Goal: Task Accomplishment & Management: Complete application form

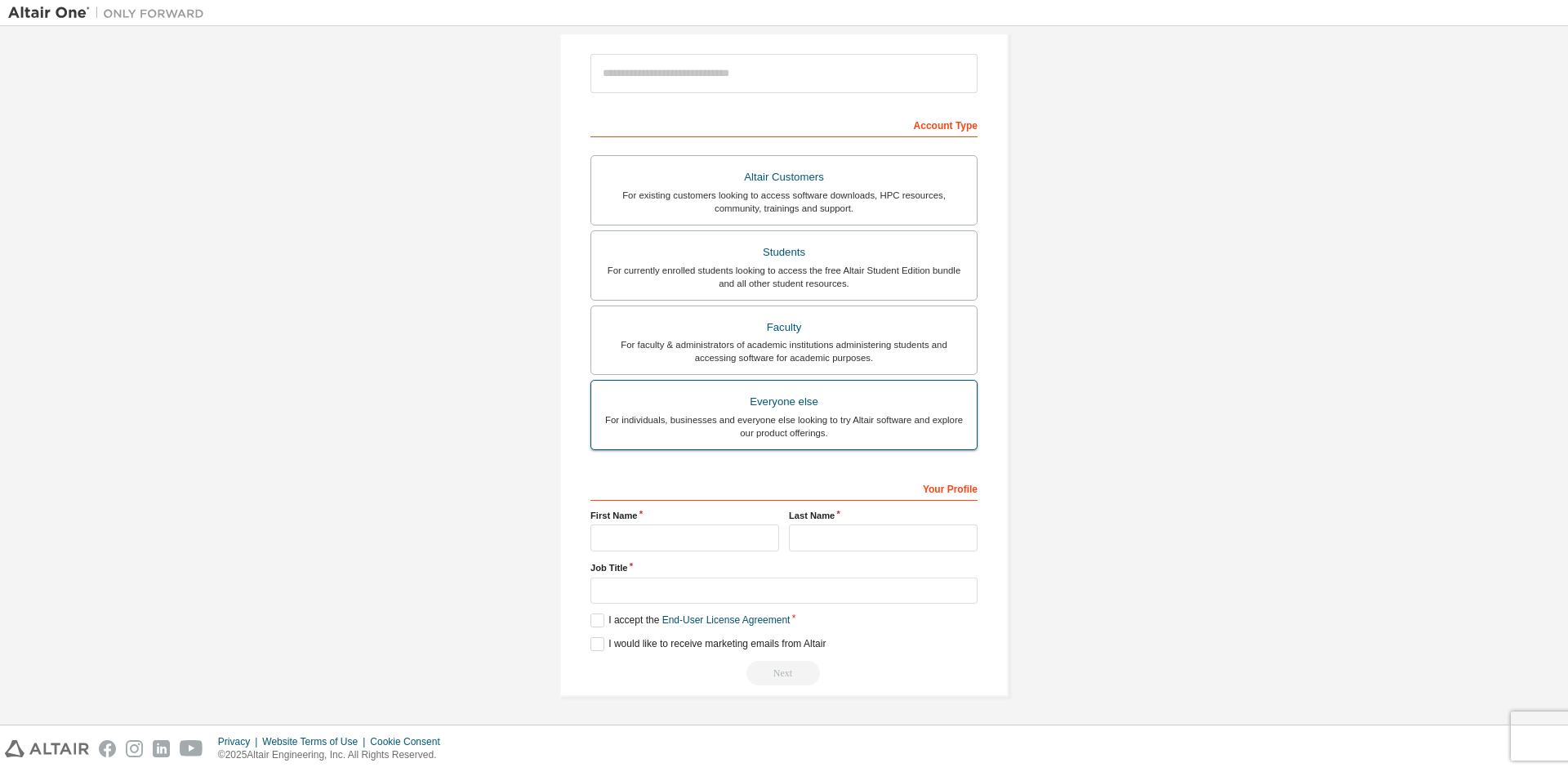
scroll to position [183, 0]
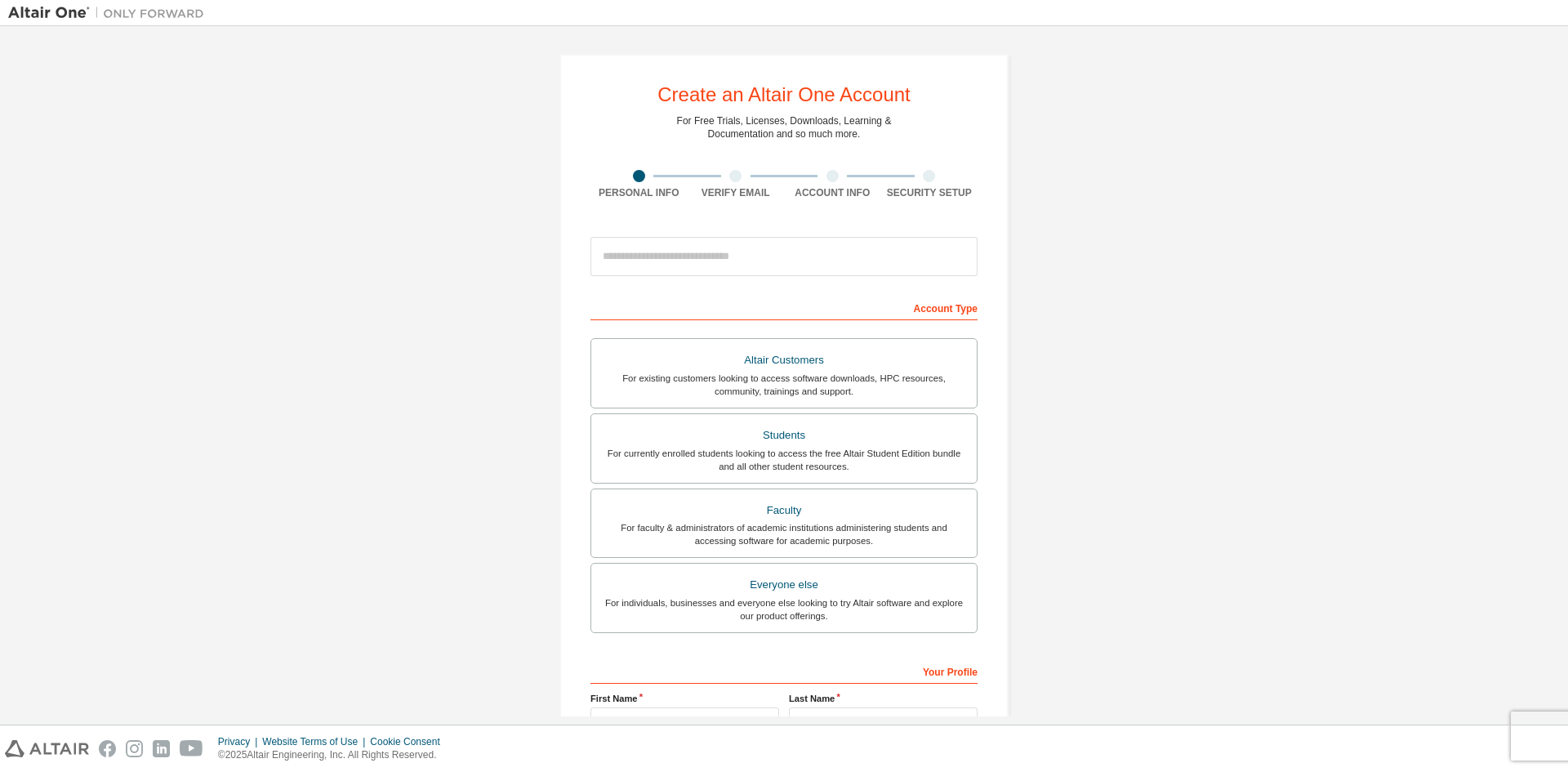
click at [816, 262] on input "email" at bounding box center [784, 257] width 387 height 40
type input "**********"
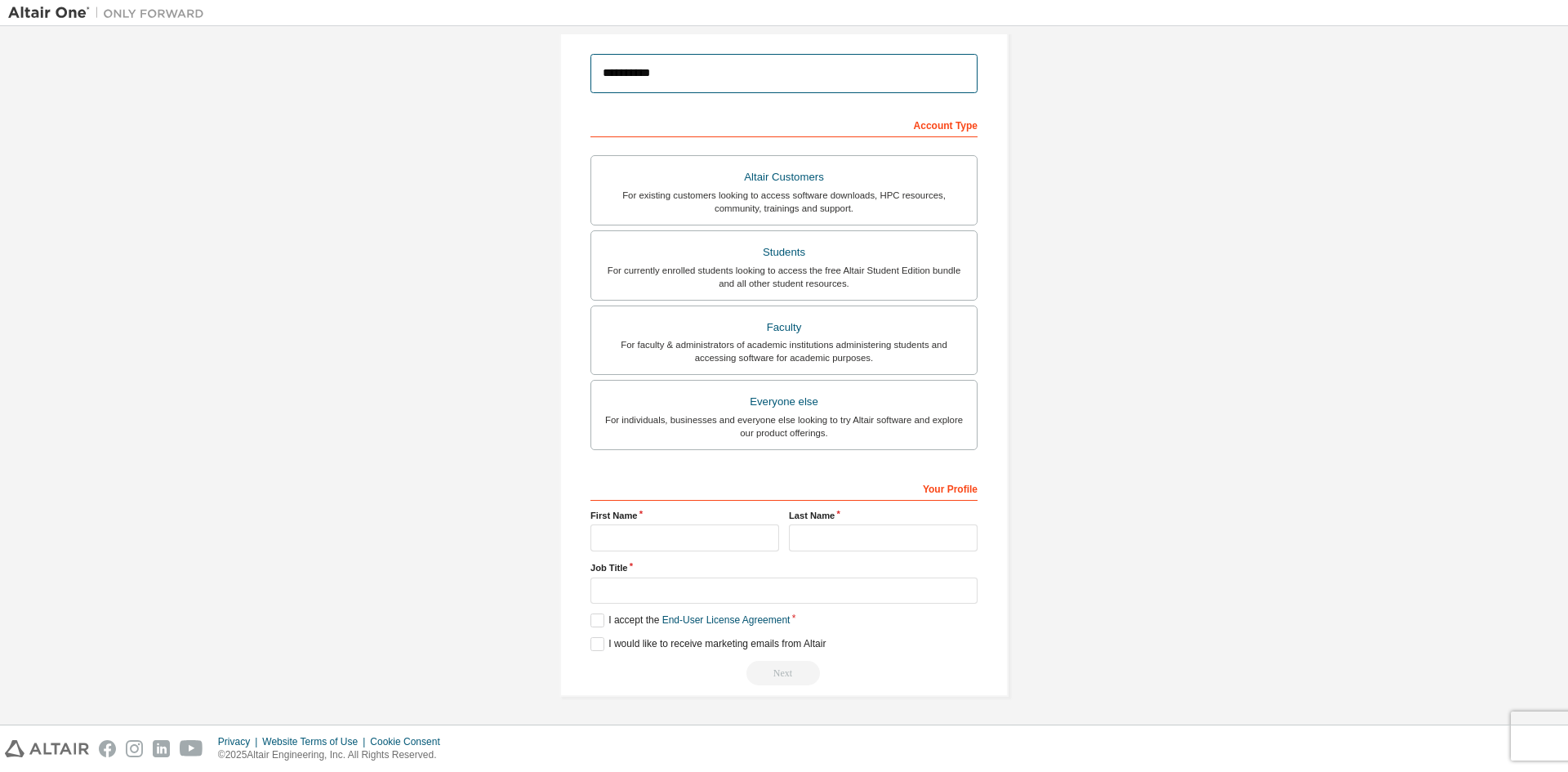
scroll to position [183, 0]
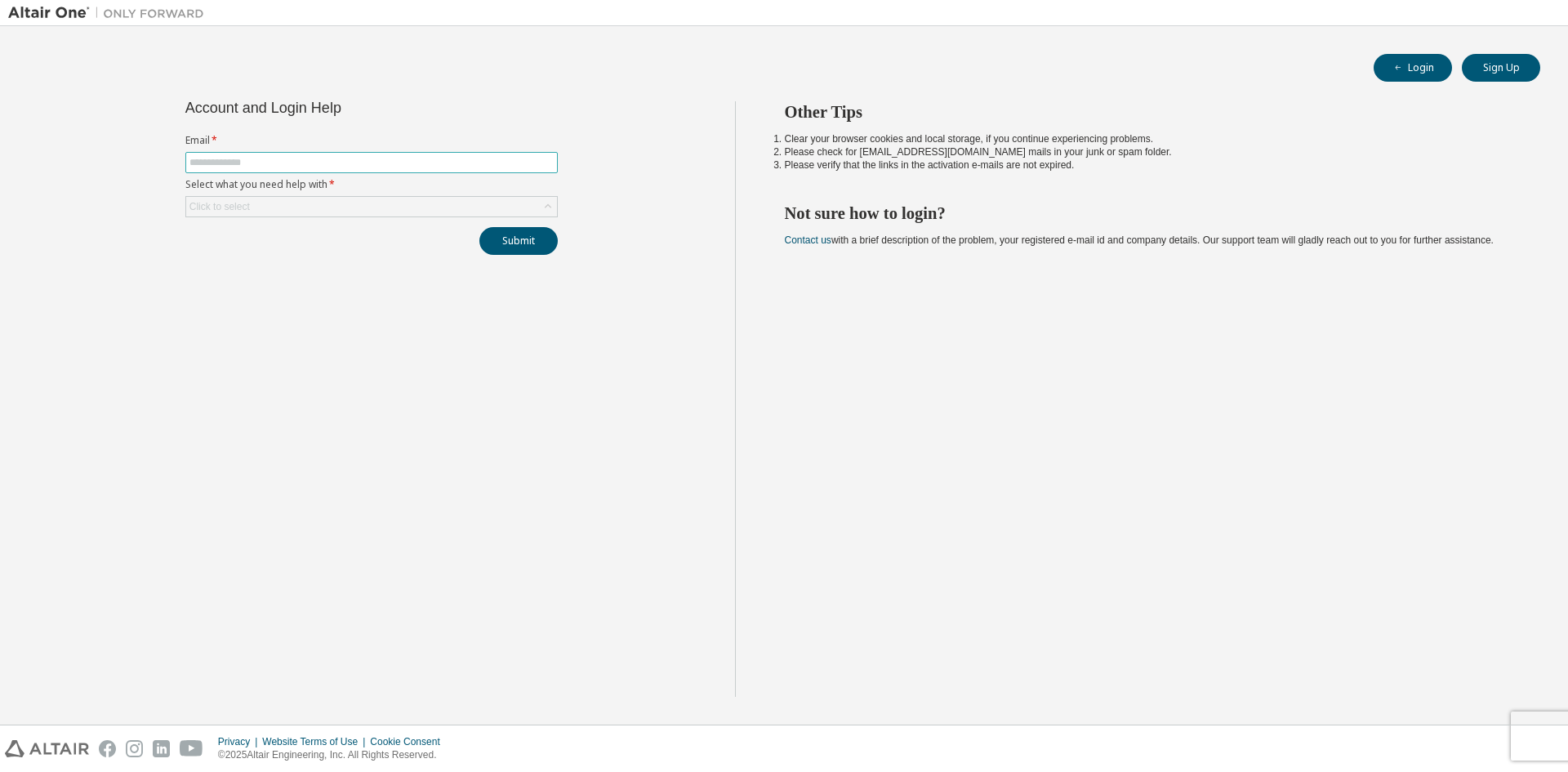
click at [413, 155] on span at bounding box center [371, 162] width 372 height 21
click at [408, 154] on span at bounding box center [371, 162] width 372 height 21
click at [399, 166] on input "text" at bounding box center [371, 162] width 364 height 13
type input "**********"
click at [396, 201] on div "Click to select" at bounding box center [371, 207] width 371 height 20
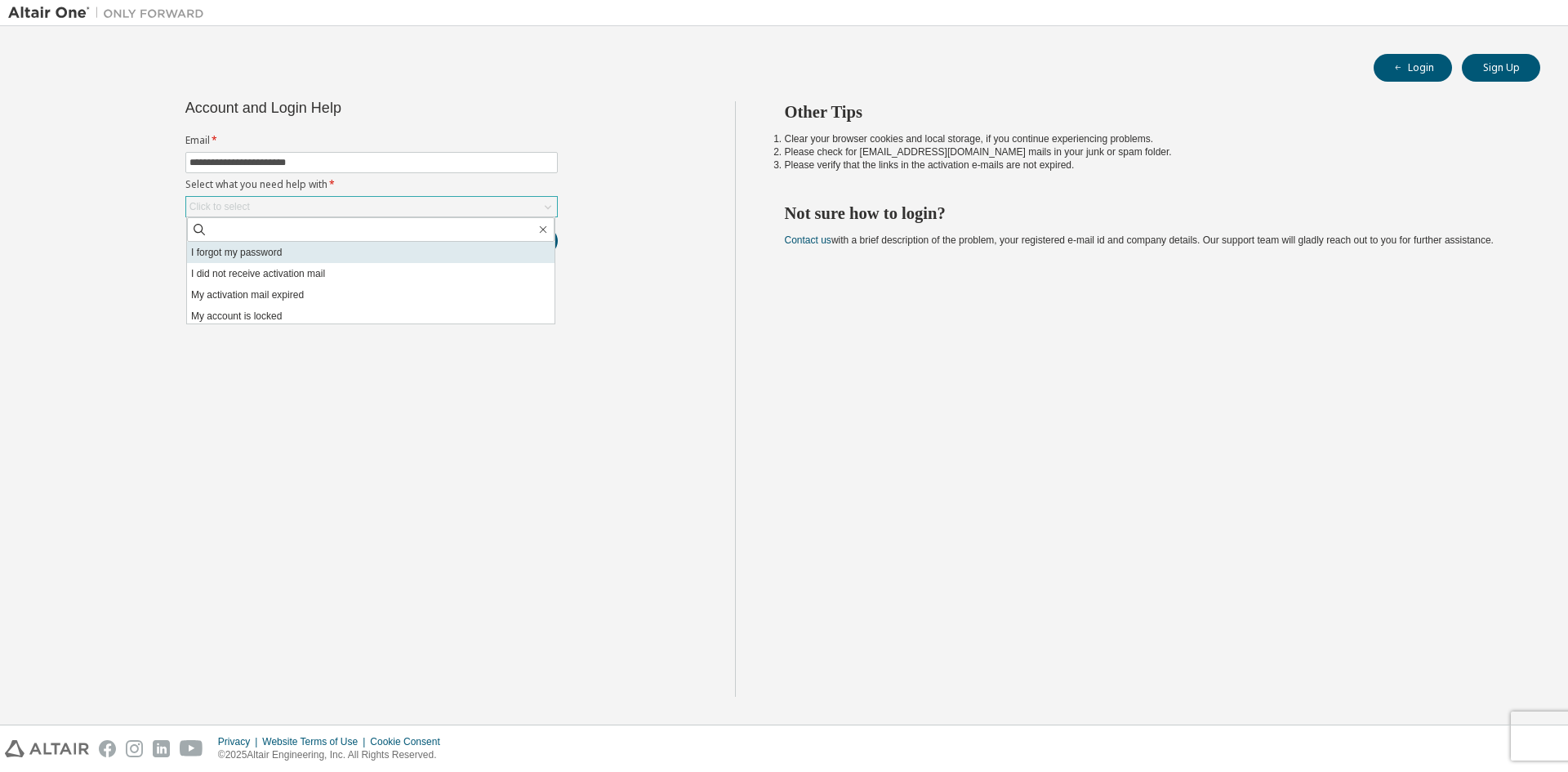
click at [330, 260] on li "I forgot my password" at bounding box center [371, 253] width 367 height 21
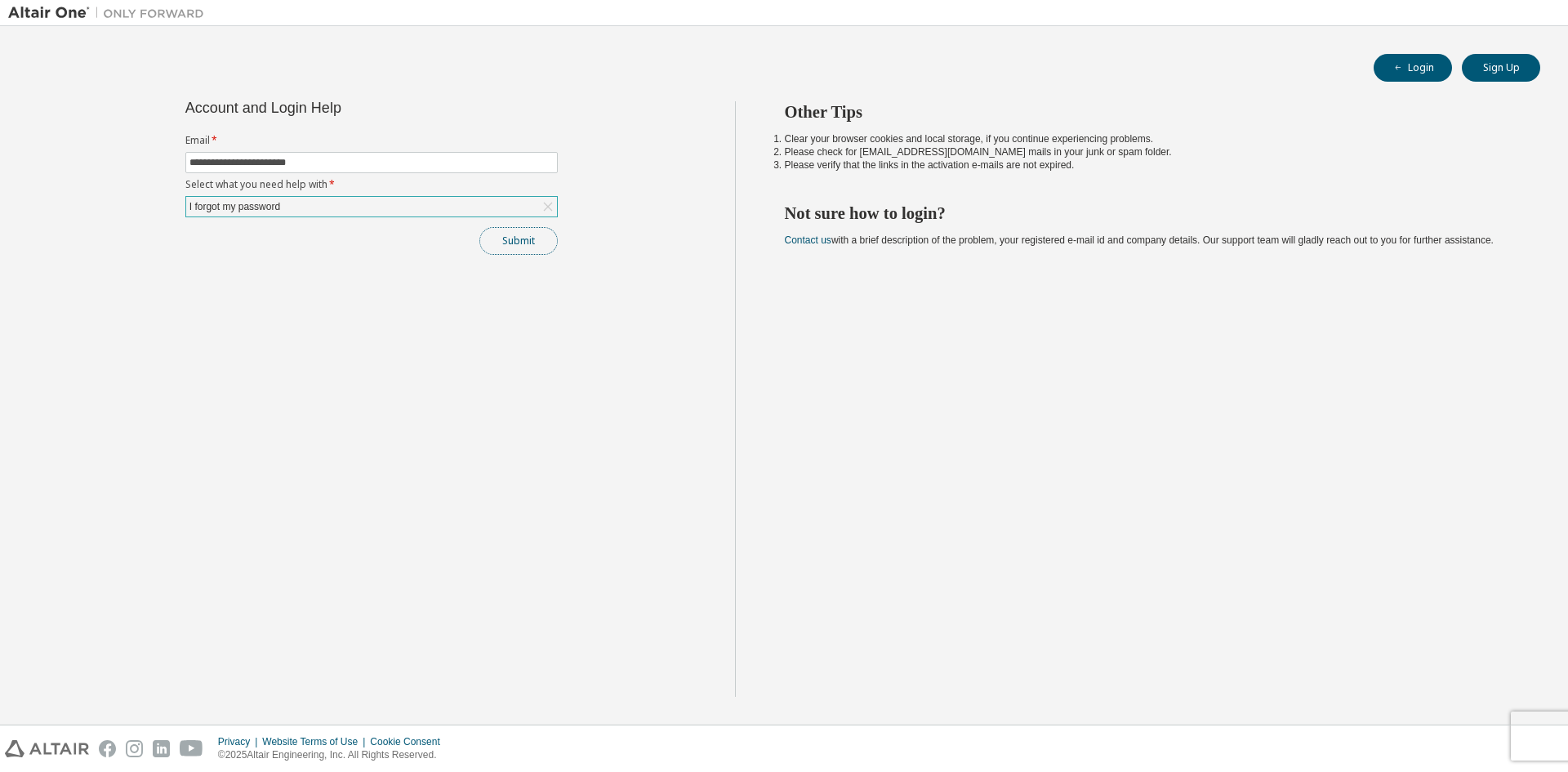
click at [516, 242] on button "Submit" at bounding box center [518, 241] width 78 height 28
click at [513, 227] on button "Submit" at bounding box center [518, 241] width 78 height 28
click at [1397, 680] on span "Bad Request" at bounding box center [1388, 684] width 59 height 13
click at [1538, 684] on icon "button" at bounding box center [1533, 680] width 10 height 10
click at [1536, 738] on button "button" at bounding box center [1533, 736] width 10 height 15
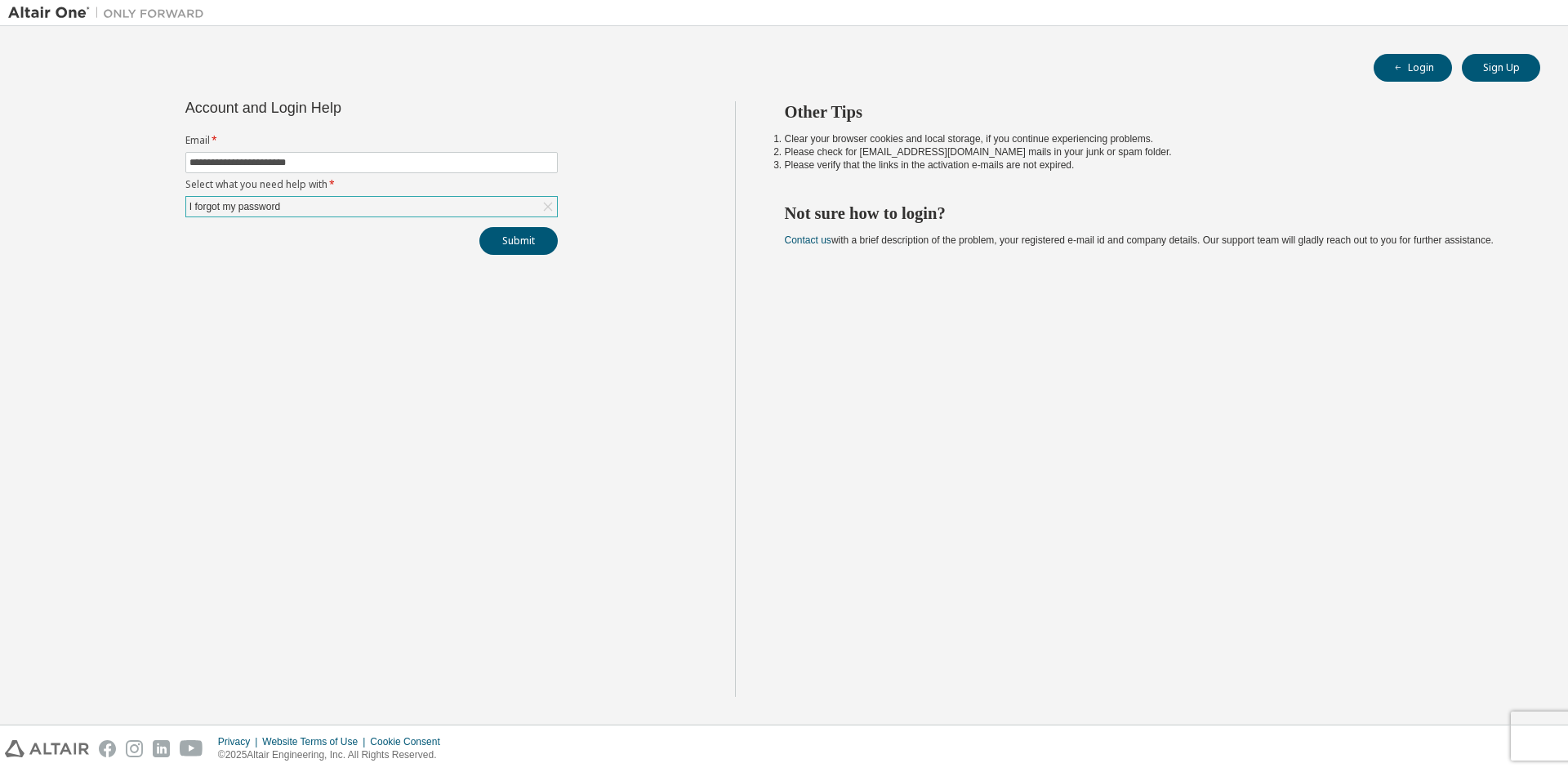
click at [361, 207] on div "I forgot my password" at bounding box center [371, 207] width 371 height 20
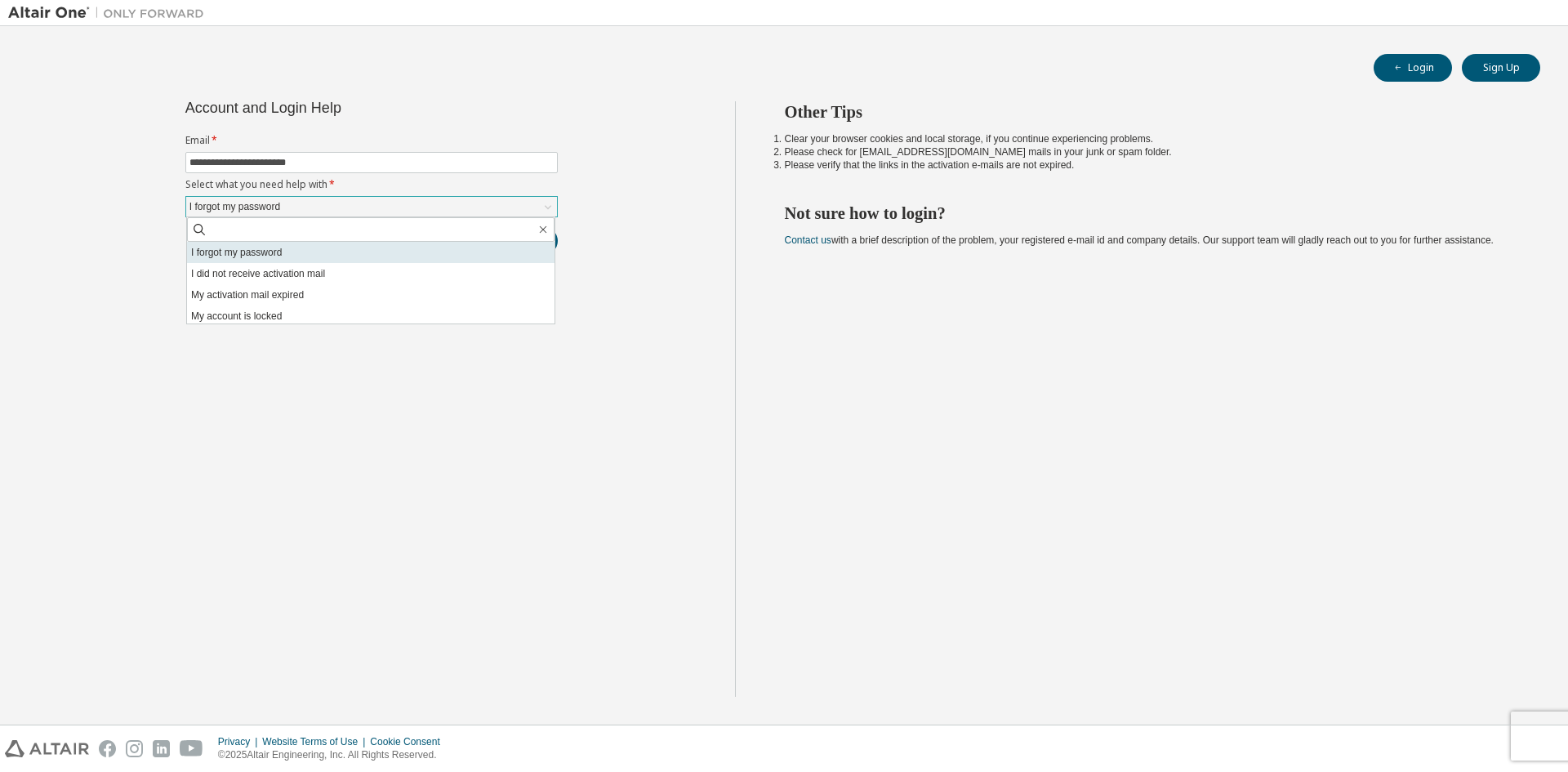
click at [315, 255] on li "I forgot my password" at bounding box center [371, 253] width 367 height 21
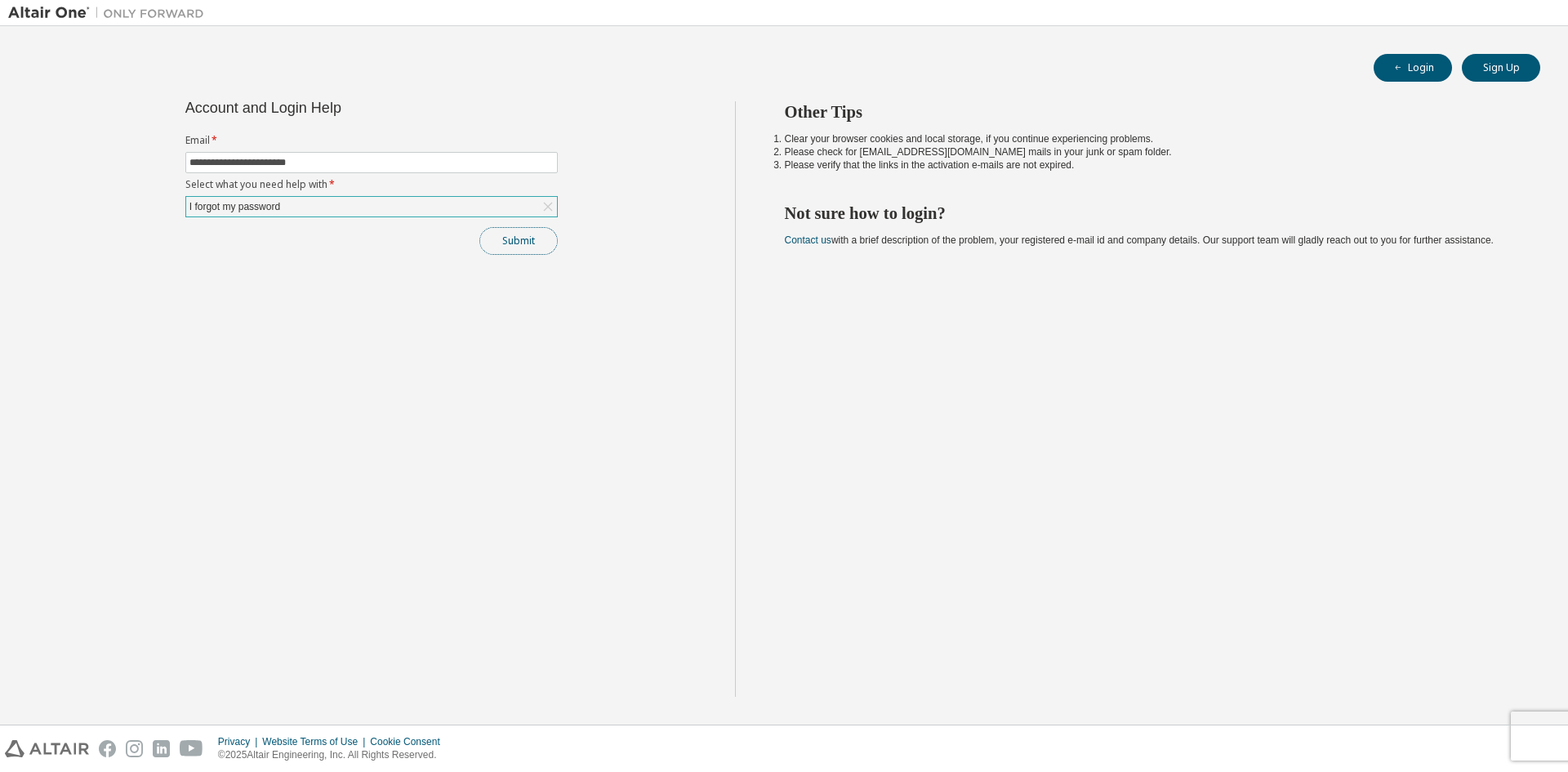
click at [534, 246] on button "Submit" at bounding box center [518, 241] width 78 height 28
click at [1497, 66] on button "Sign Up" at bounding box center [1500, 68] width 78 height 28
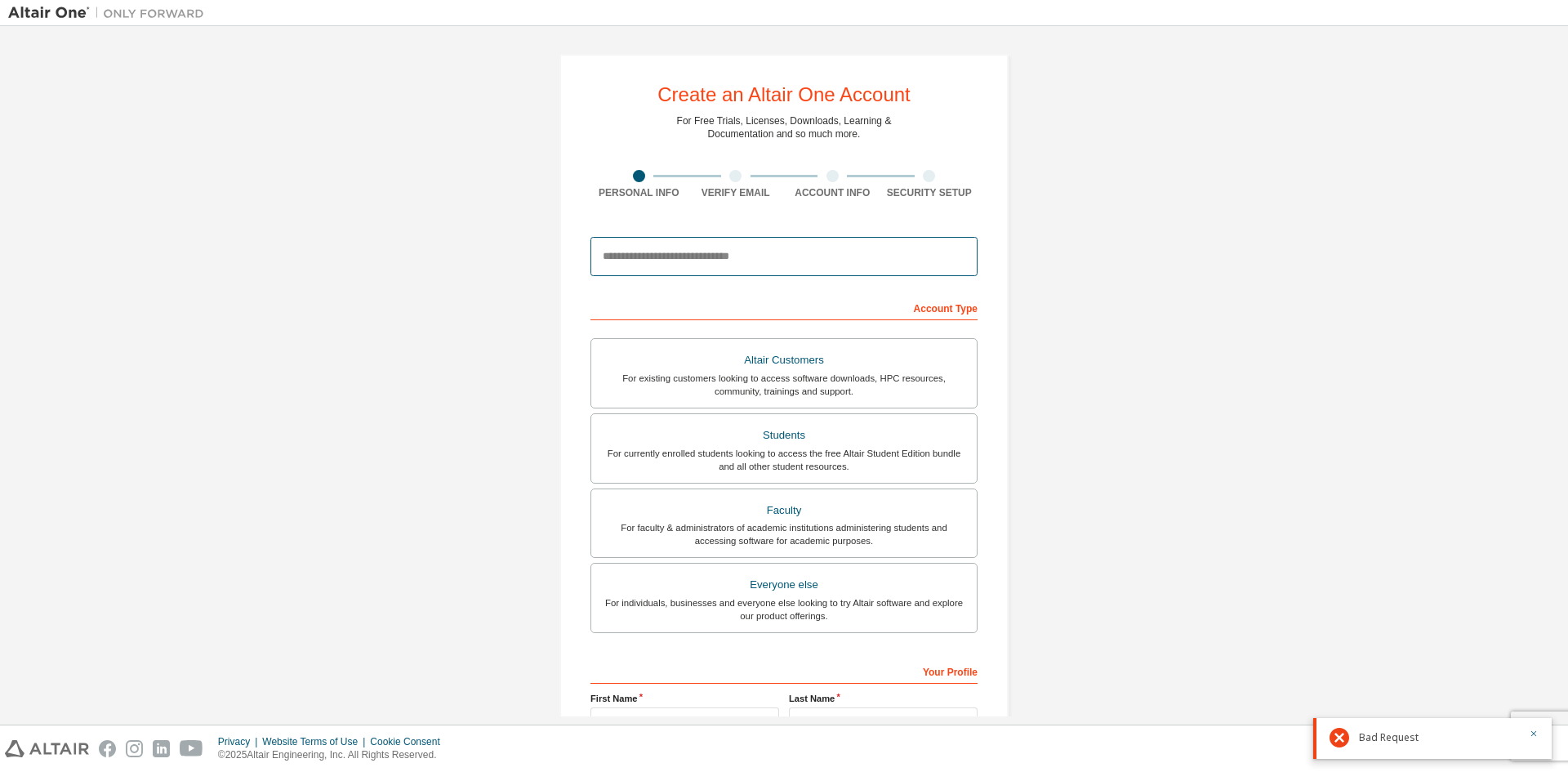
click at [782, 244] on input "email" at bounding box center [784, 257] width 387 height 40
click at [1052, 312] on div "**********" at bounding box center [784, 467] width 1552 height 865
click at [724, 264] on input "**********" at bounding box center [784, 257] width 387 height 40
type input "**********"
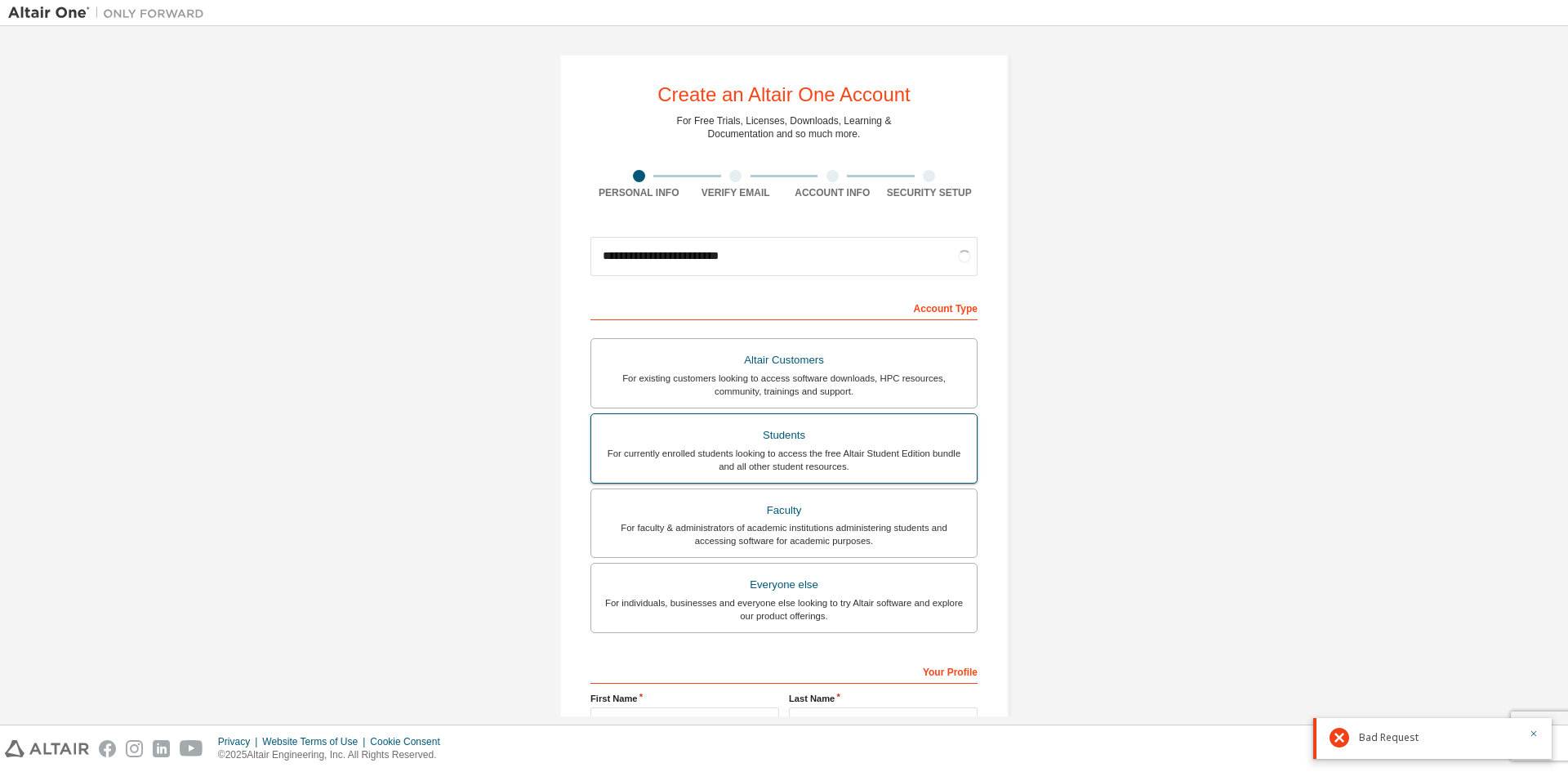
click at [813, 441] on div "Students" at bounding box center [784, 436] width 366 height 23
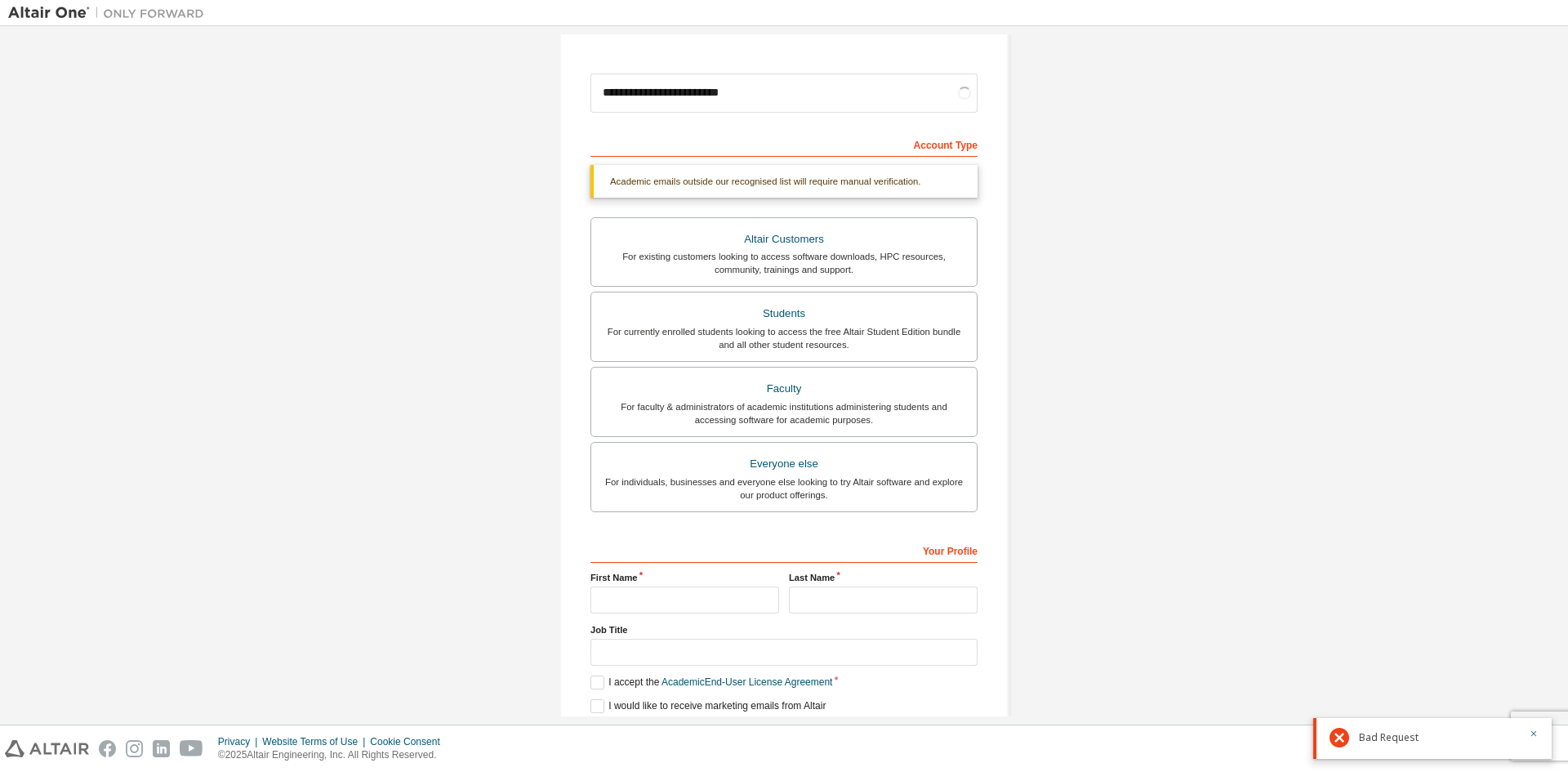
scroll to position [218, 0]
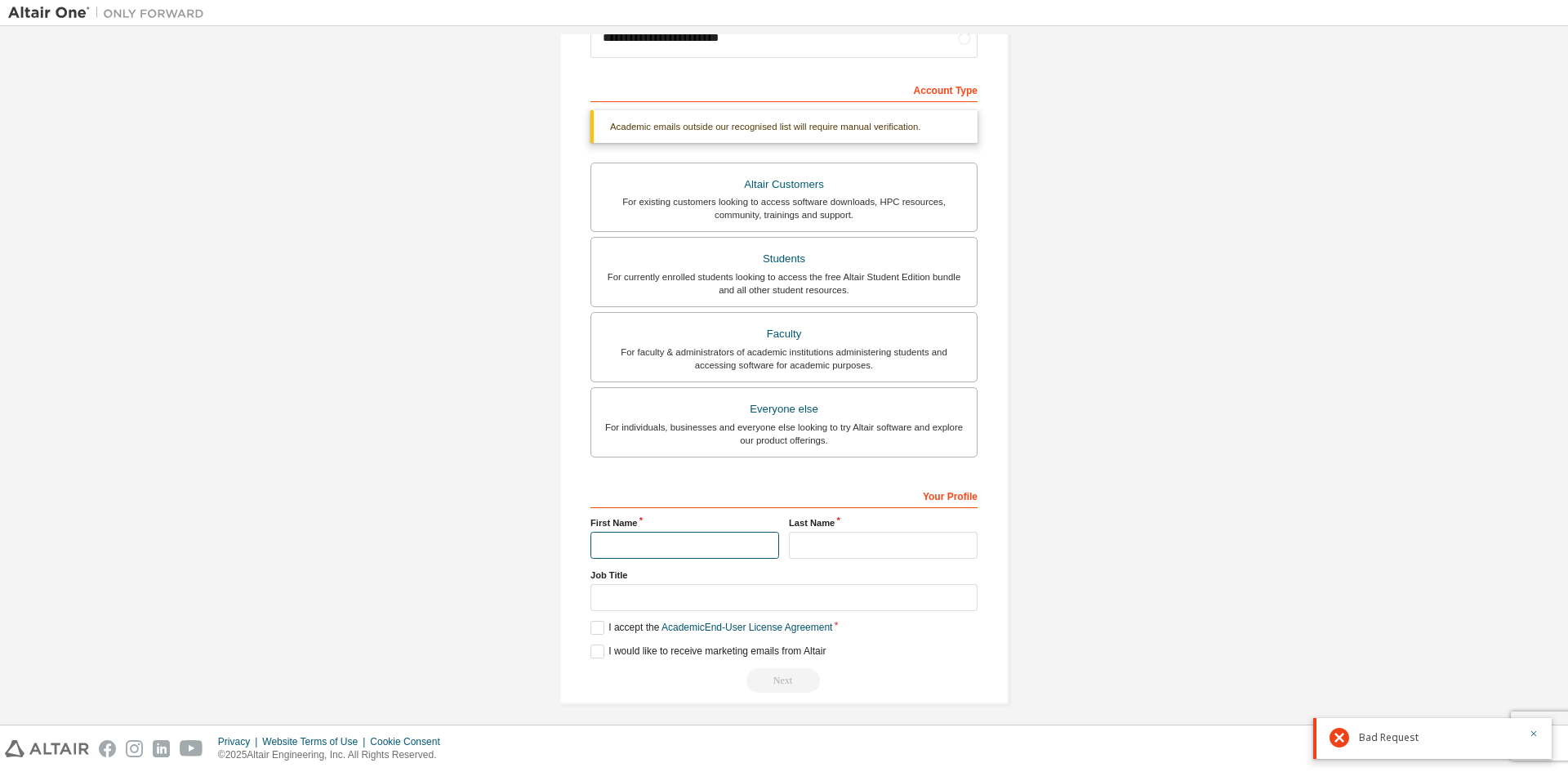
click at [674, 540] on input "text" at bounding box center [684, 545] width 189 height 27
type input "******"
click at [684, 583] on div "Job Title" at bounding box center [784, 590] width 387 height 43
click at [684, 592] on input "text" at bounding box center [784, 597] width 387 height 27
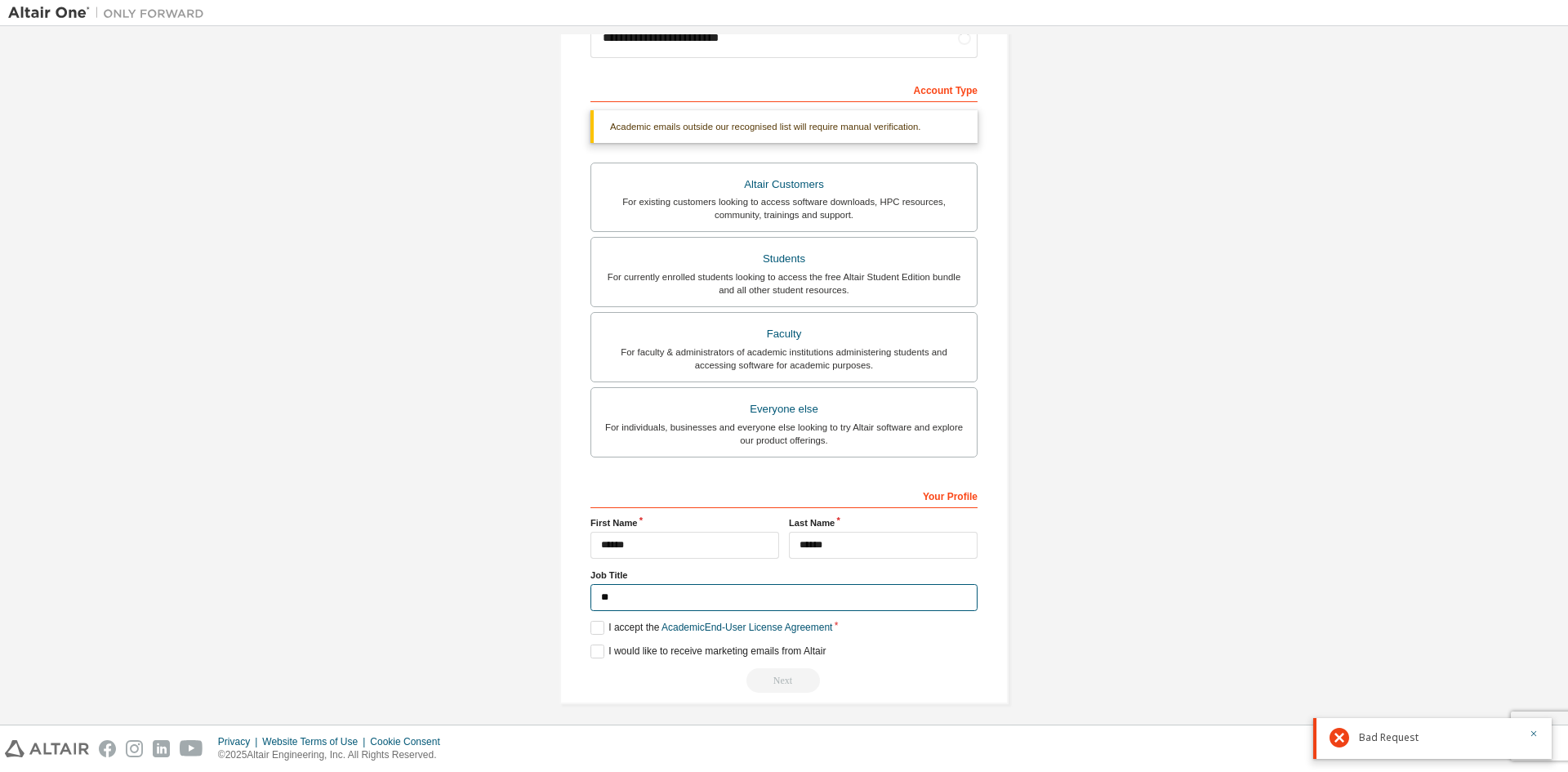
scroll to position [183, 0]
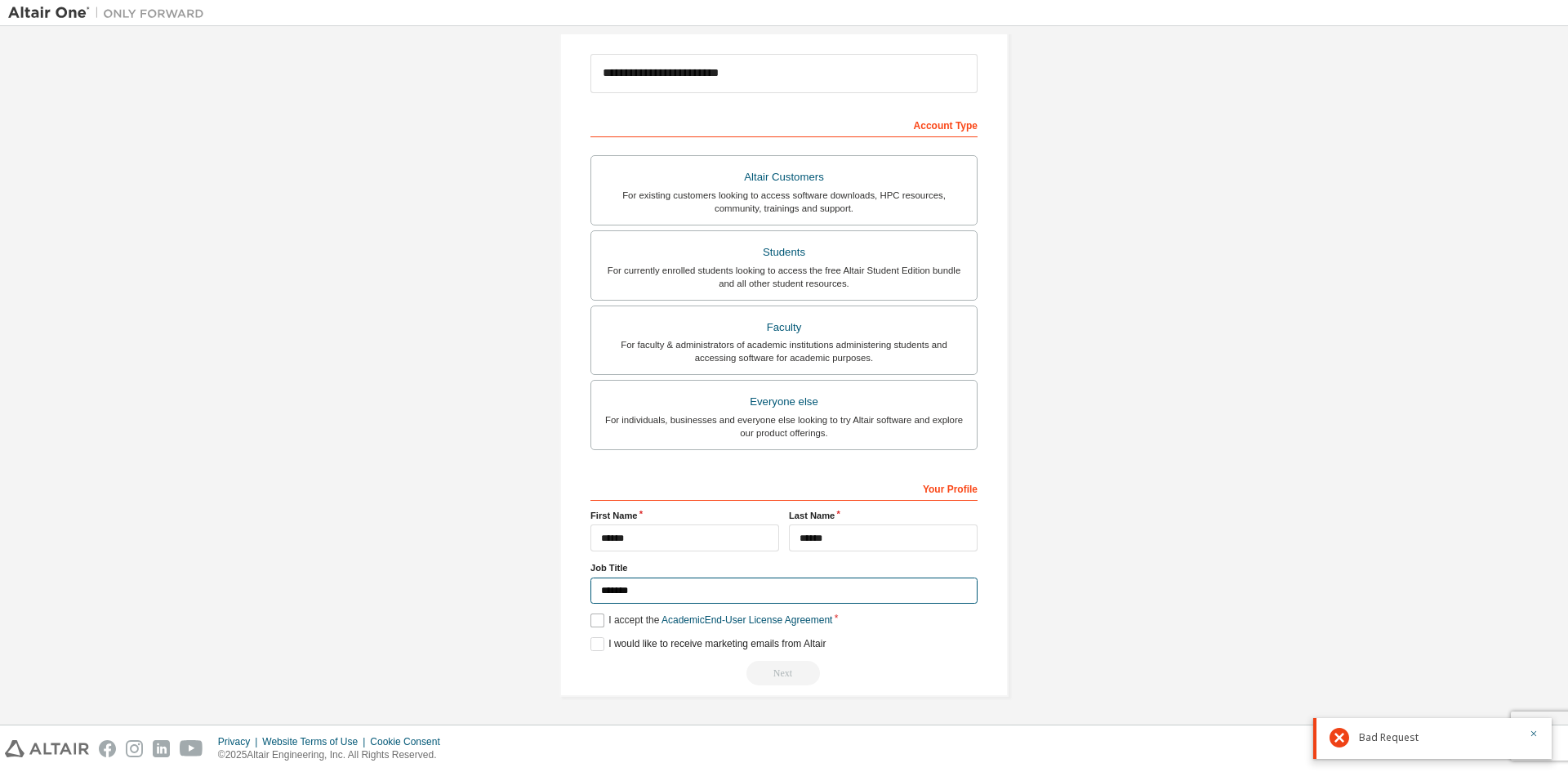
type input "*******"
click at [622, 624] on label "I accept the Academic End-User License Agreement" at bounding box center [712, 620] width 242 height 14
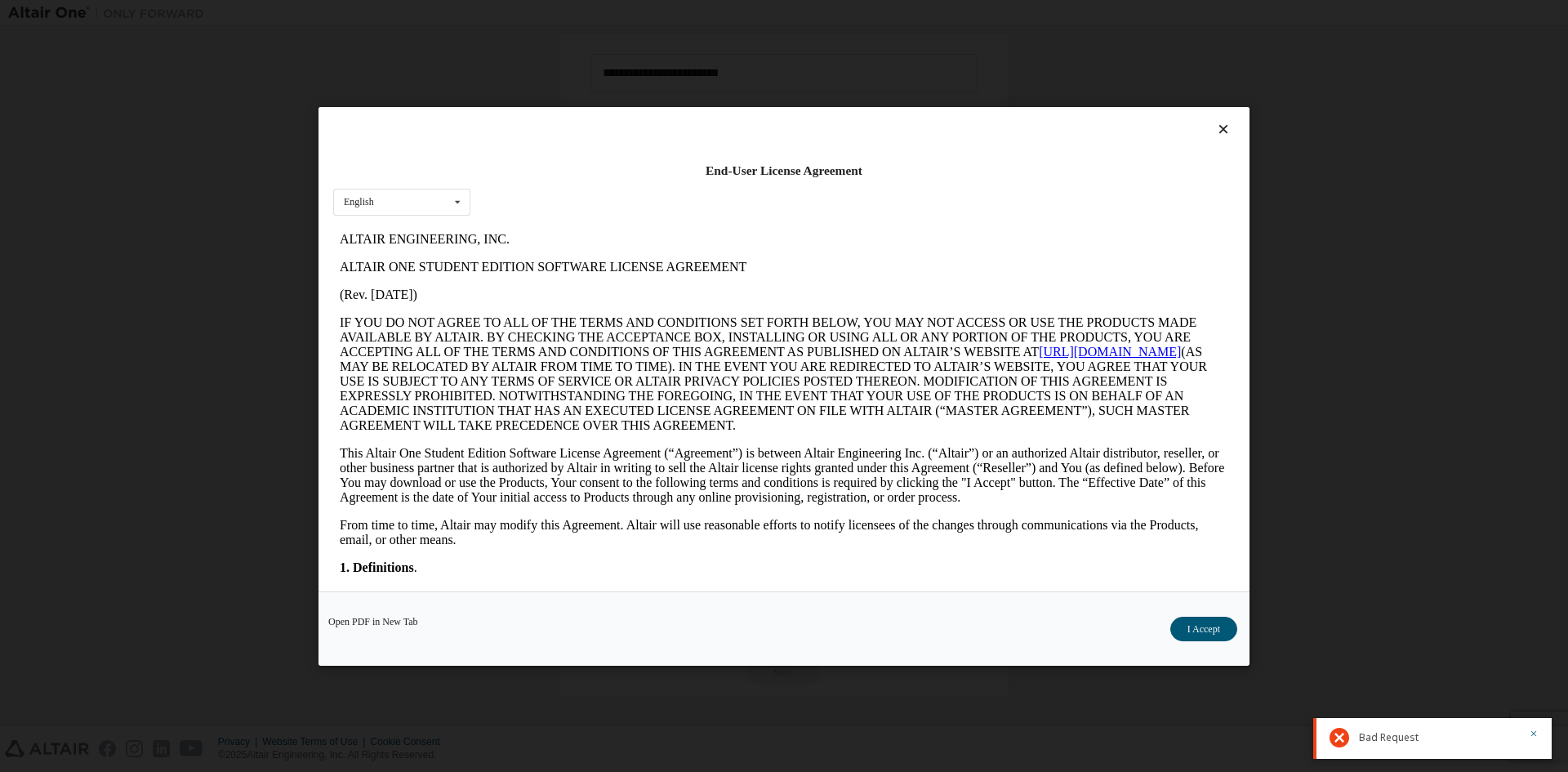
scroll to position [0, 0]
click at [1192, 621] on button "I Accept" at bounding box center [1203, 629] width 67 height 25
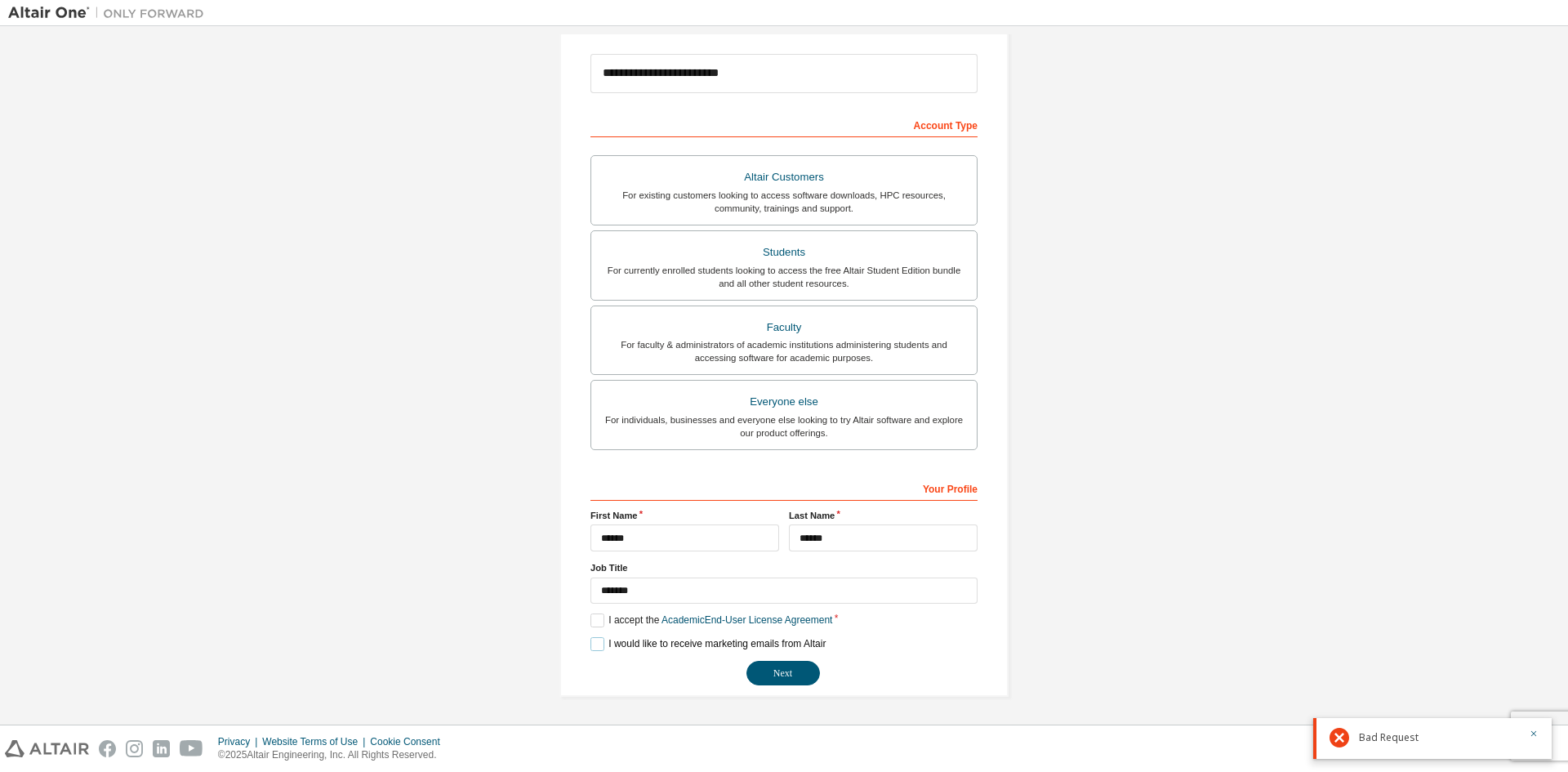
click at [616, 640] on label "I would like to receive marketing emails from Altair" at bounding box center [708, 644] width 236 height 14
click at [791, 671] on button "Next" at bounding box center [782, 673] width 73 height 25
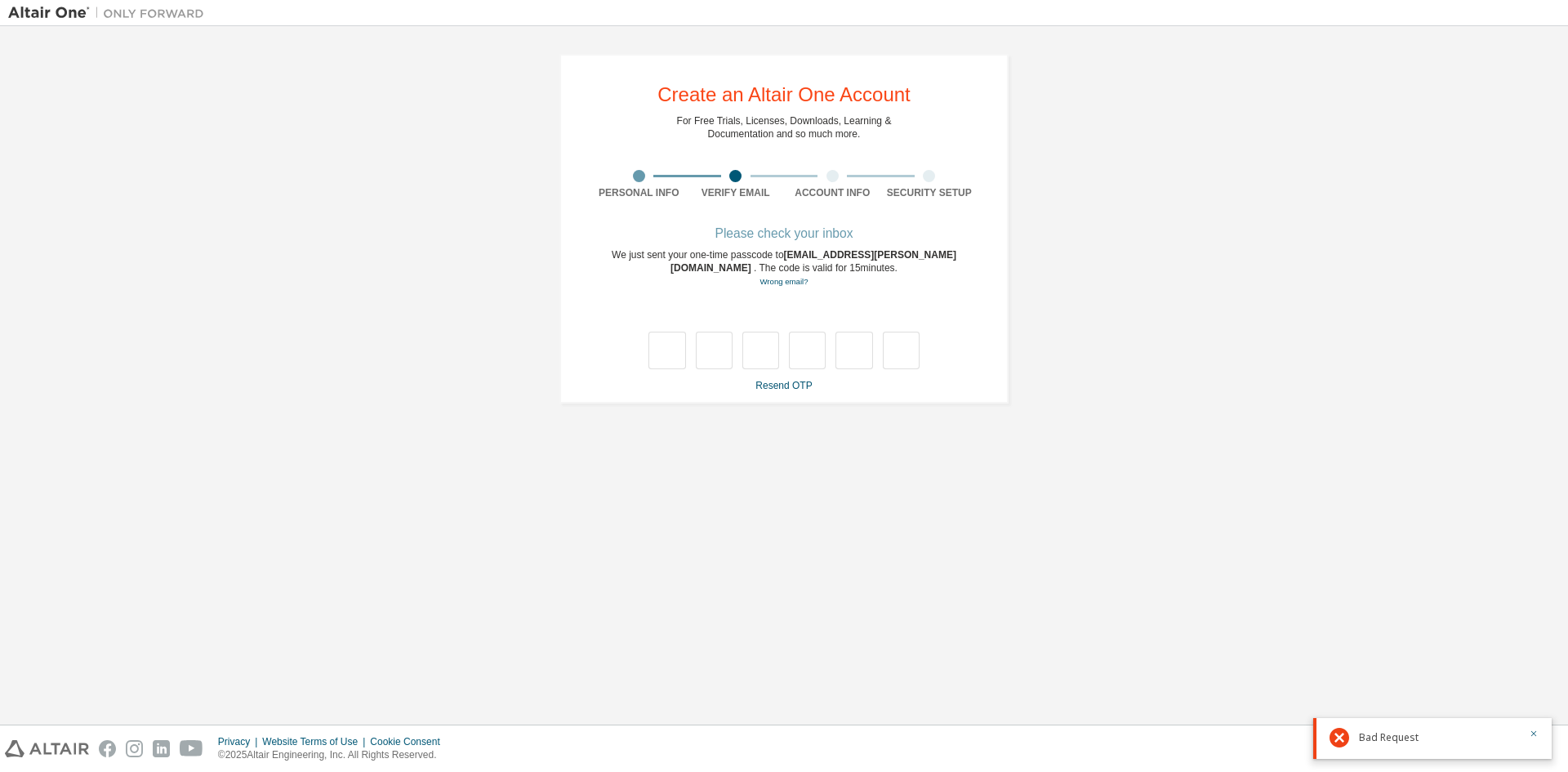
type input "*"
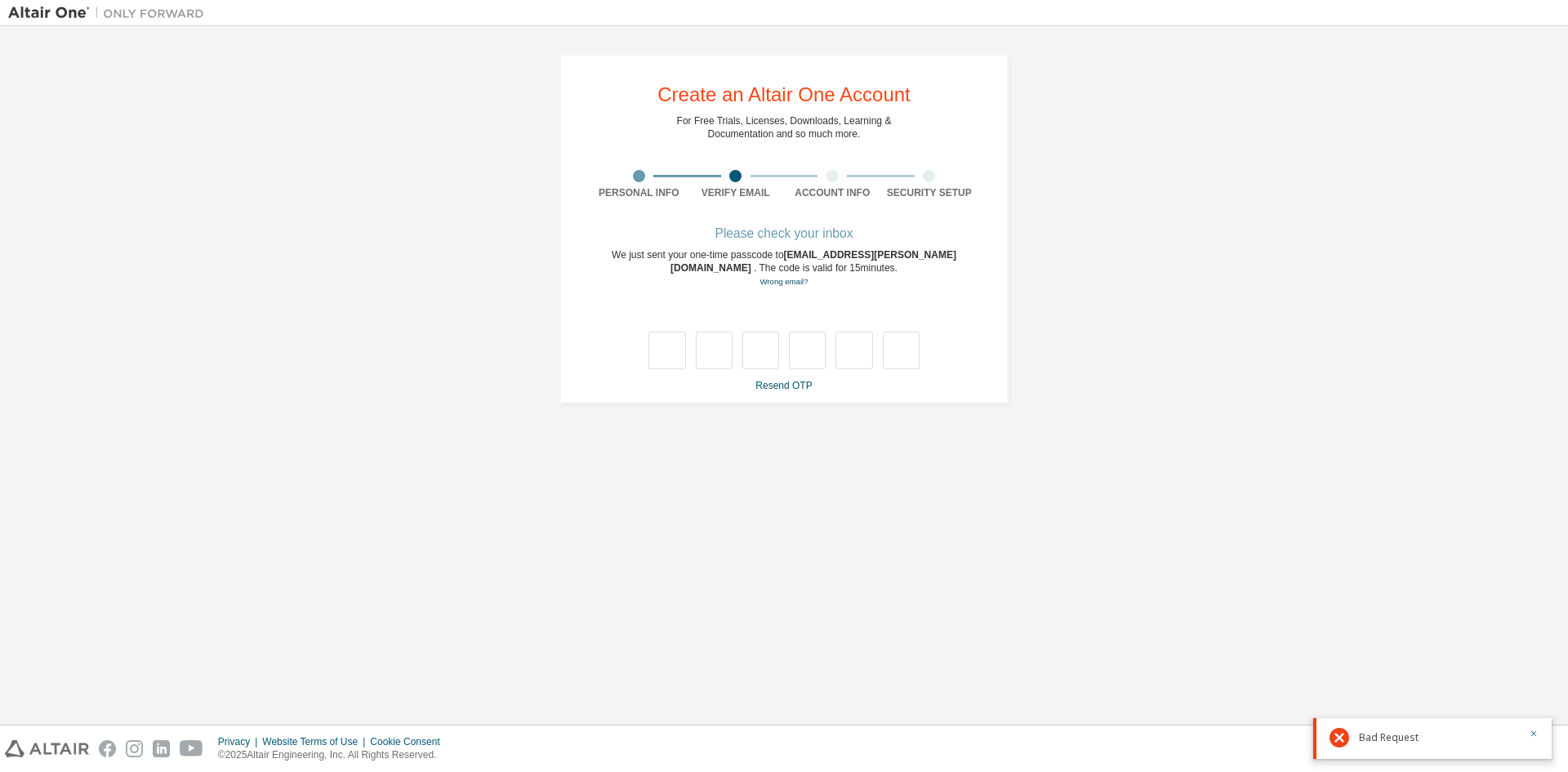
type input "*"
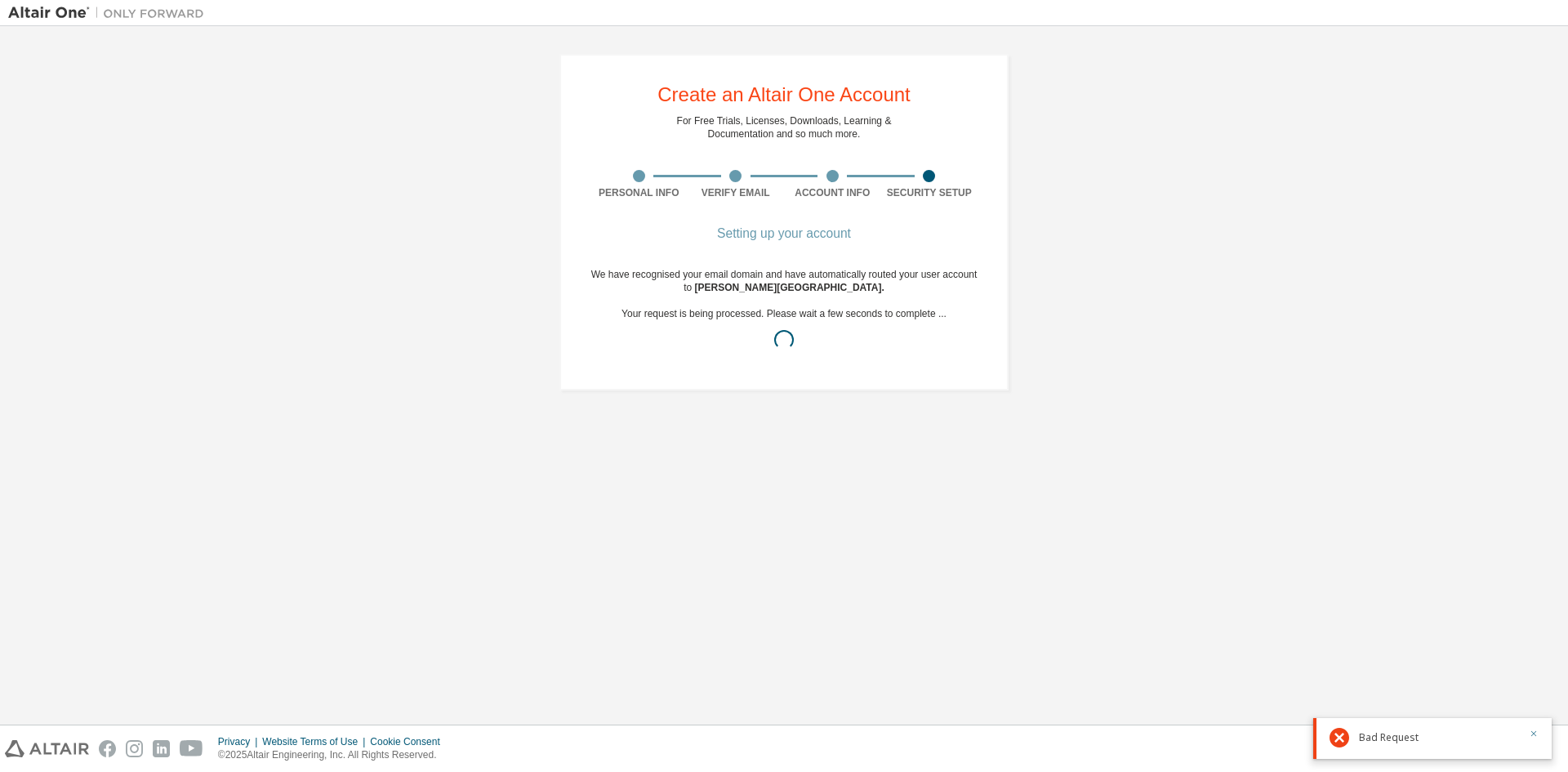
click at [1536, 738] on button "button" at bounding box center [1533, 736] width 10 height 15
